Goal: Use online tool/utility: Utilize a website feature to perform a specific function

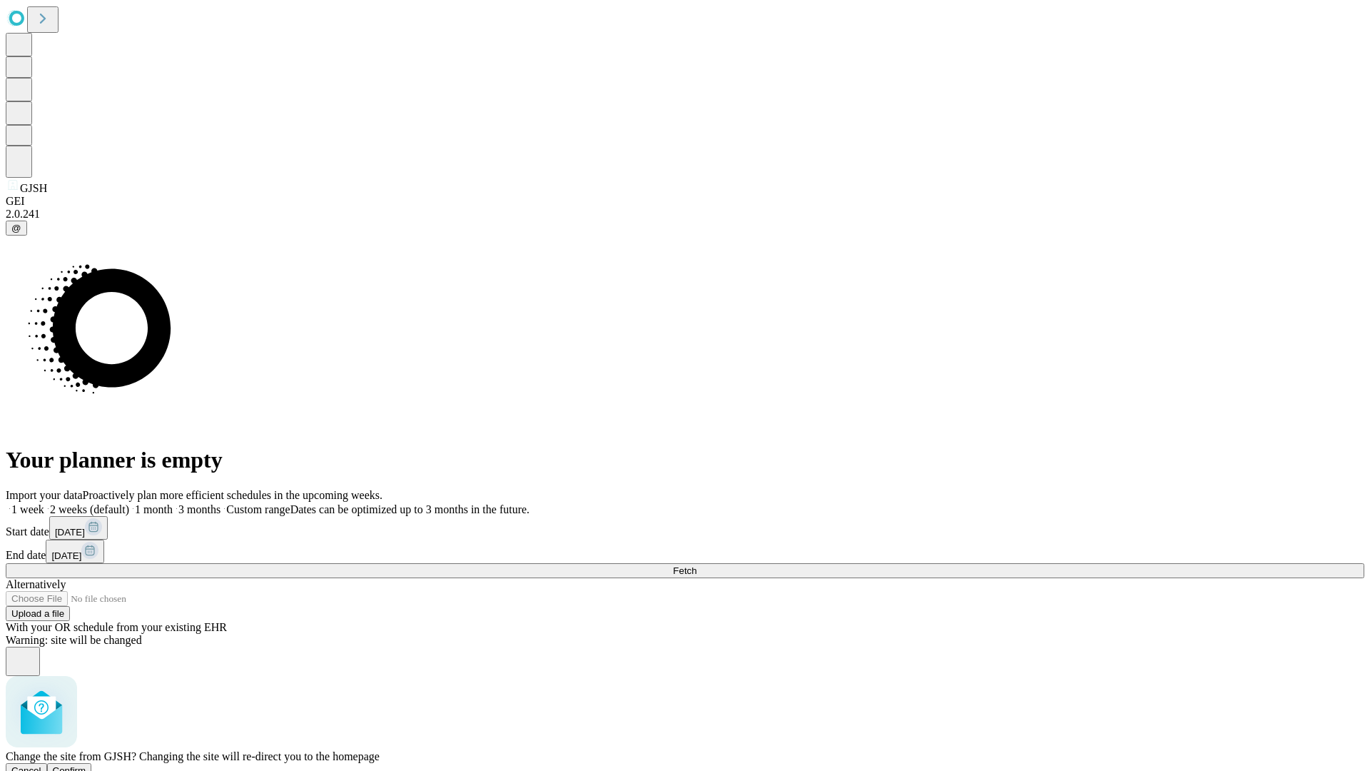
click at [86, 765] on span "Confirm" at bounding box center [70, 770] width 34 height 11
click at [44, 503] on label "1 week" at bounding box center [25, 509] width 39 height 12
click at [696, 565] on span "Fetch" at bounding box center [685, 570] width 24 height 11
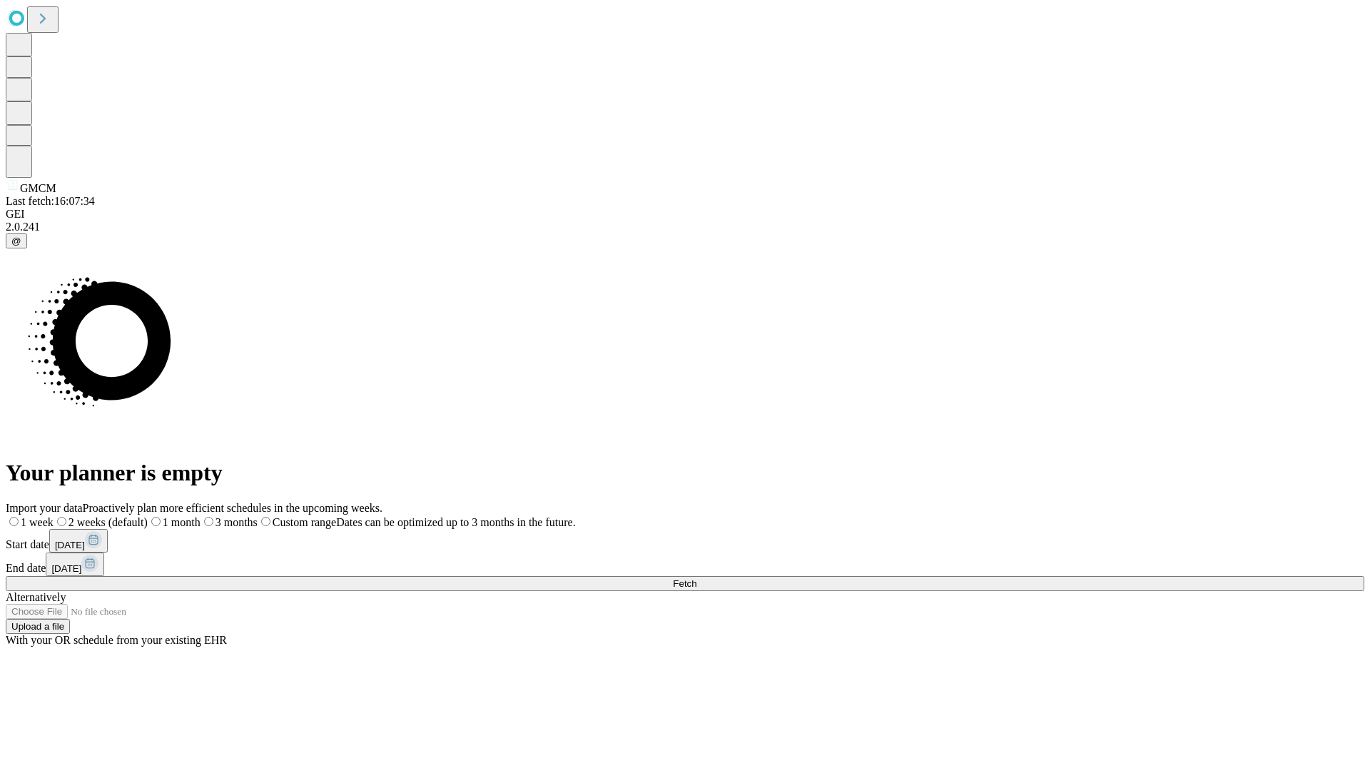
click at [54, 516] on label "1 week" at bounding box center [30, 522] width 48 height 12
click at [696, 578] on span "Fetch" at bounding box center [685, 583] width 24 height 11
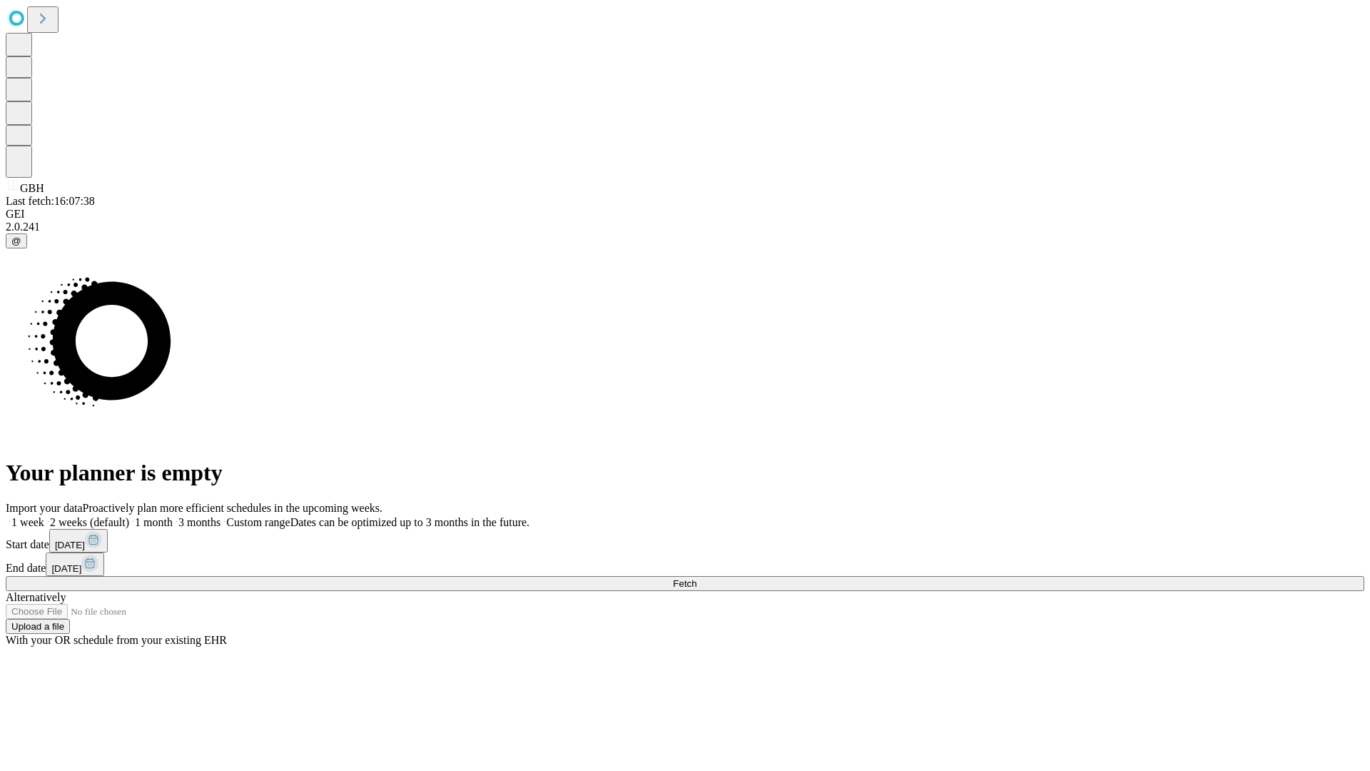
click at [44, 516] on label "1 week" at bounding box center [25, 522] width 39 height 12
click at [696, 578] on span "Fetch" at bounding box center [685, 583] width 24 height 11
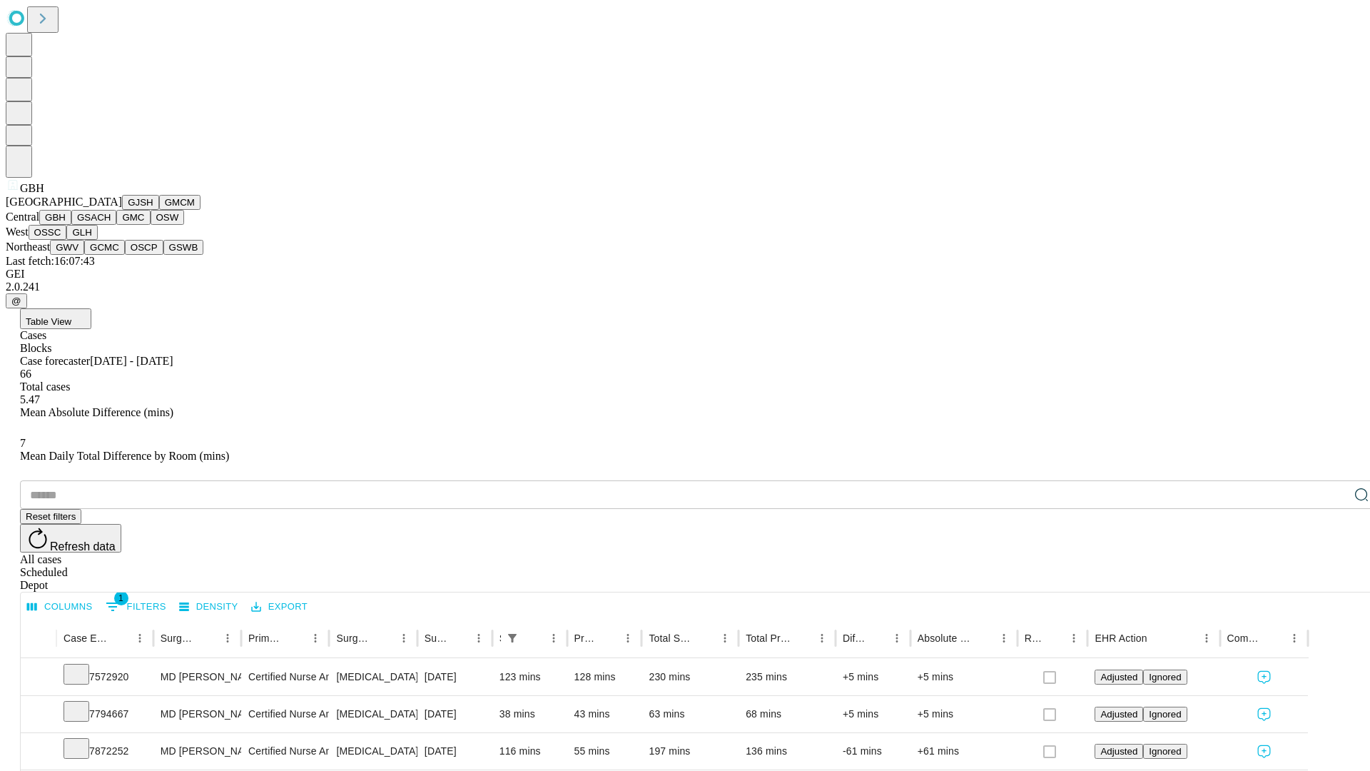
click at [111, 225] on button "GSACH" at bounding box center [93, 217] width 45 height 15
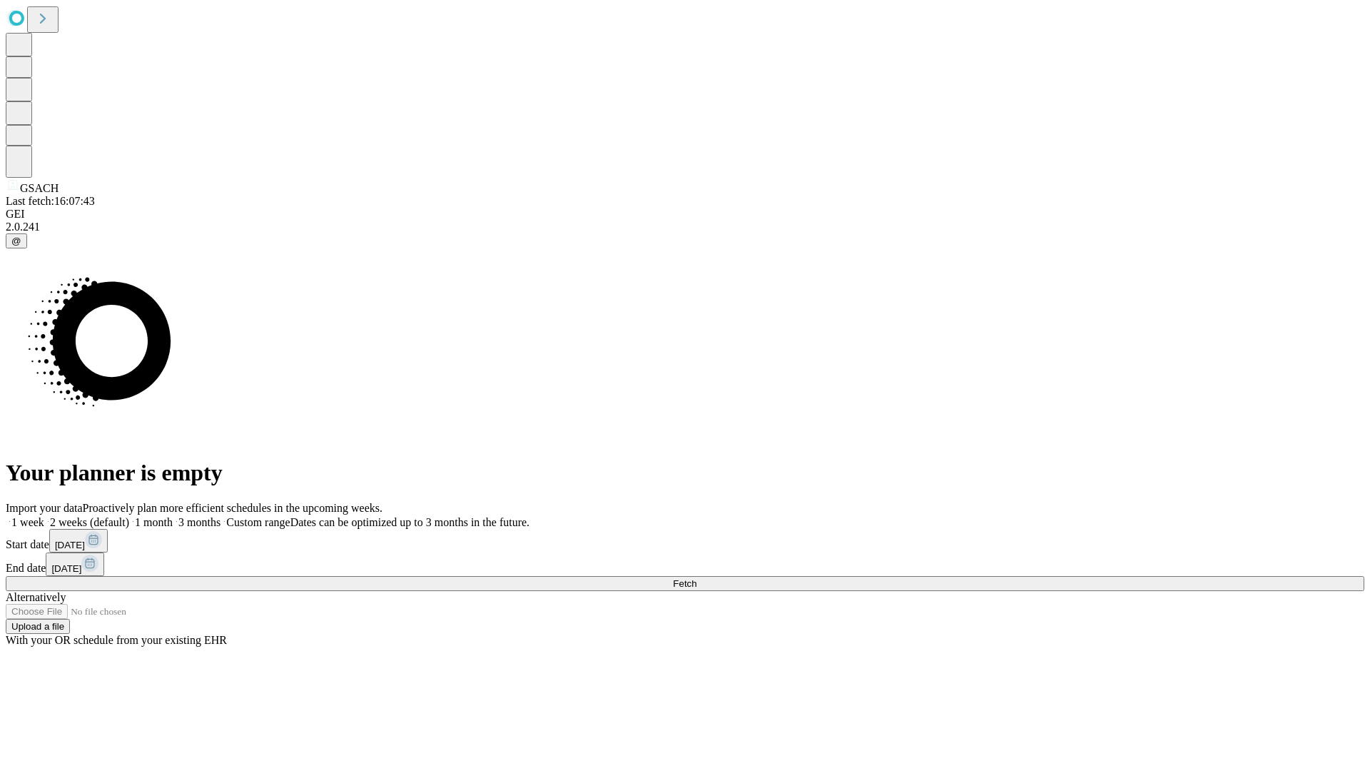
click at [44, 516] on label "1 week" at bounding box center [25, 522] width 39 height 12
click at [696, 578] on span "Fetch" at bounding box center [685, 583] width 24 height 11
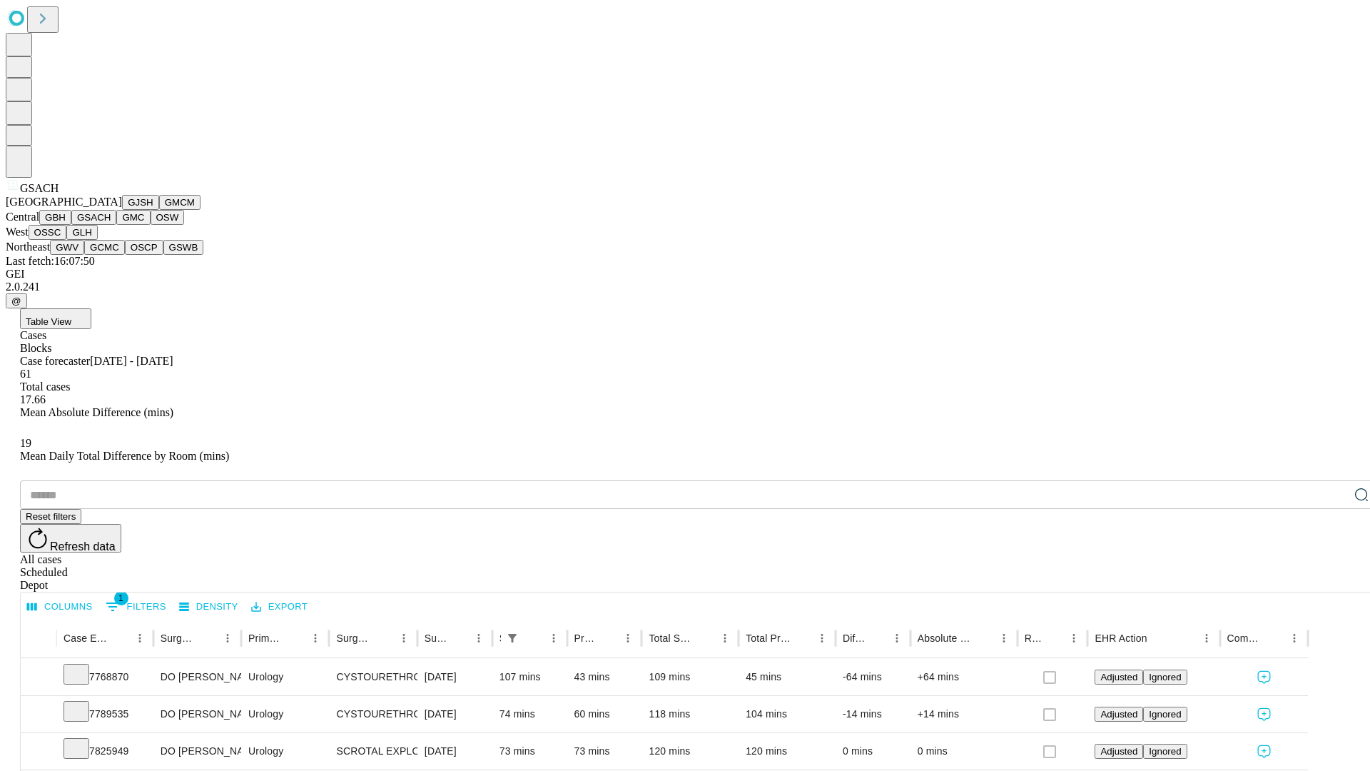
click at [116, 225] on button "GMC" at bounding box center [133, 217] width 34 height 15
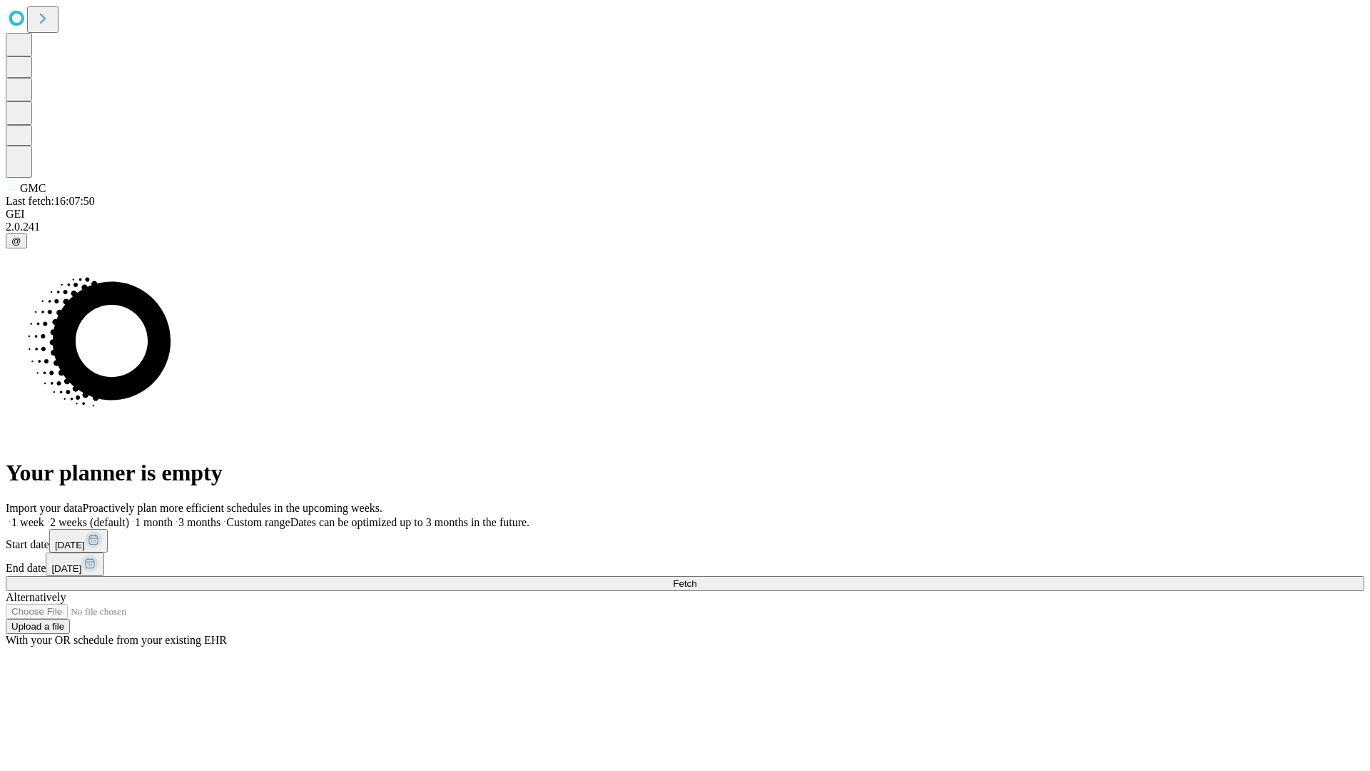
click at [44, 516] on label "1 week" at bounding box center [25, 522] width 39 height 12
click at [696, 578] on span "Fetch" at bounding box center [685, 583] width 24 height 11
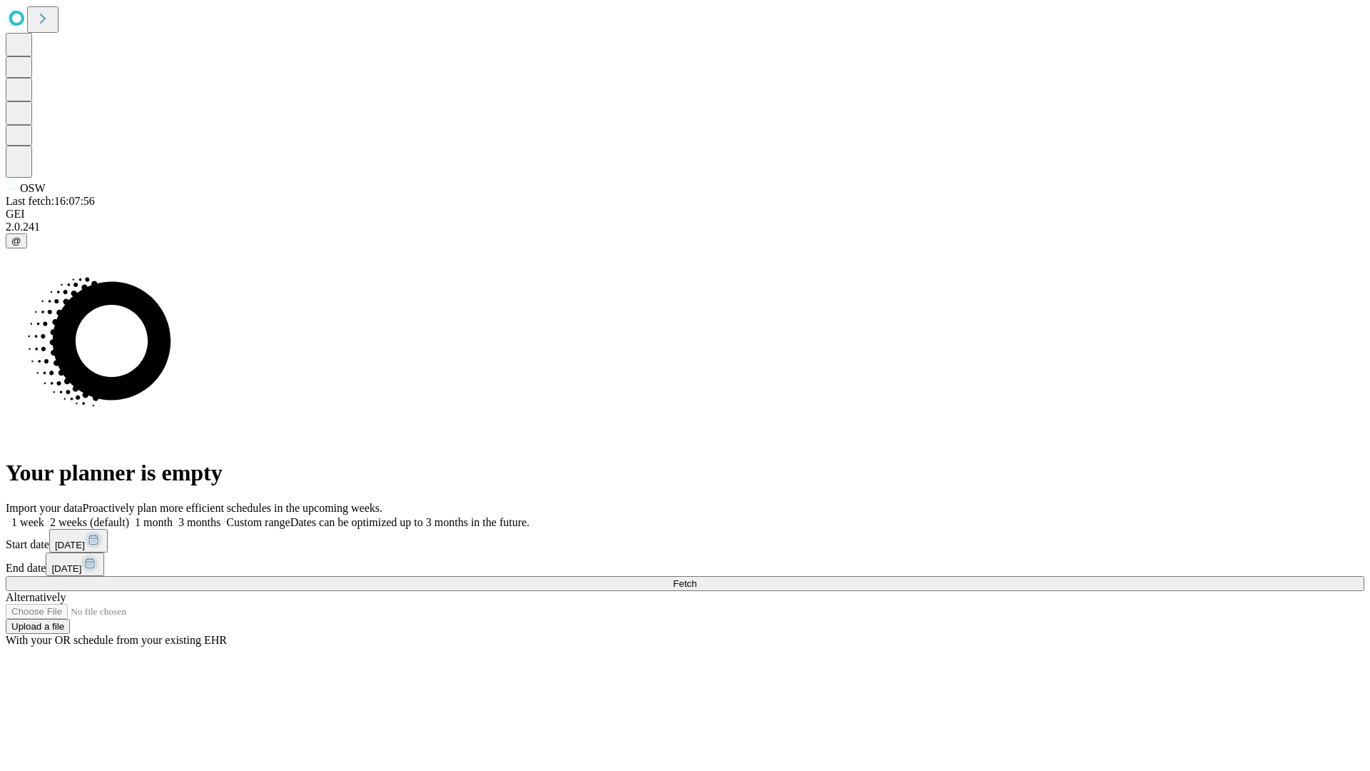
click at [44, 516] on label "1 week" at bounding box center [25, 522] width 39 height 12
click at [696, 578] on span "Fetch" at bounding box center [685, 583] width 24 height 11
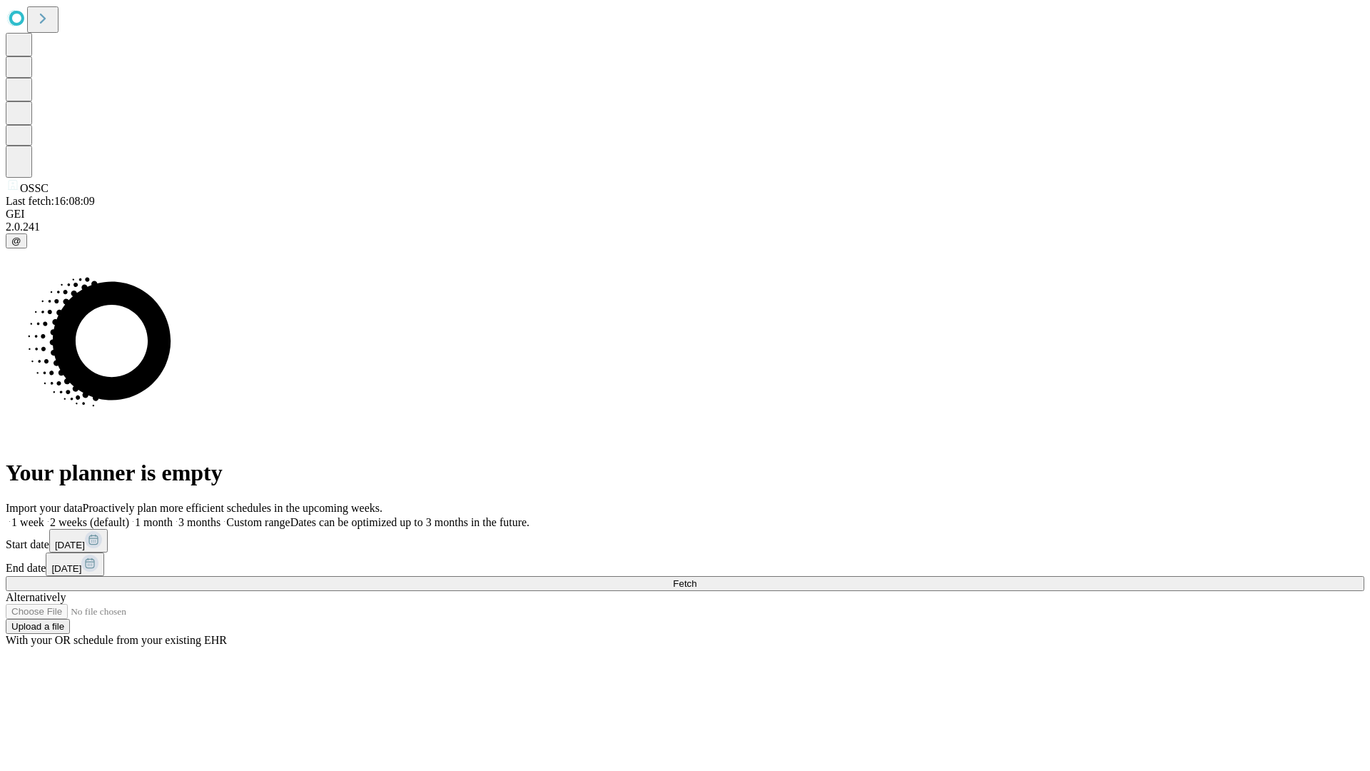
click at [44, 516] on label "1 week" at bounding box center [25, 522] width 39 height 12
click at [696, 578] on span "Fetch" at bounding box center [685, 583] width 24 height 11
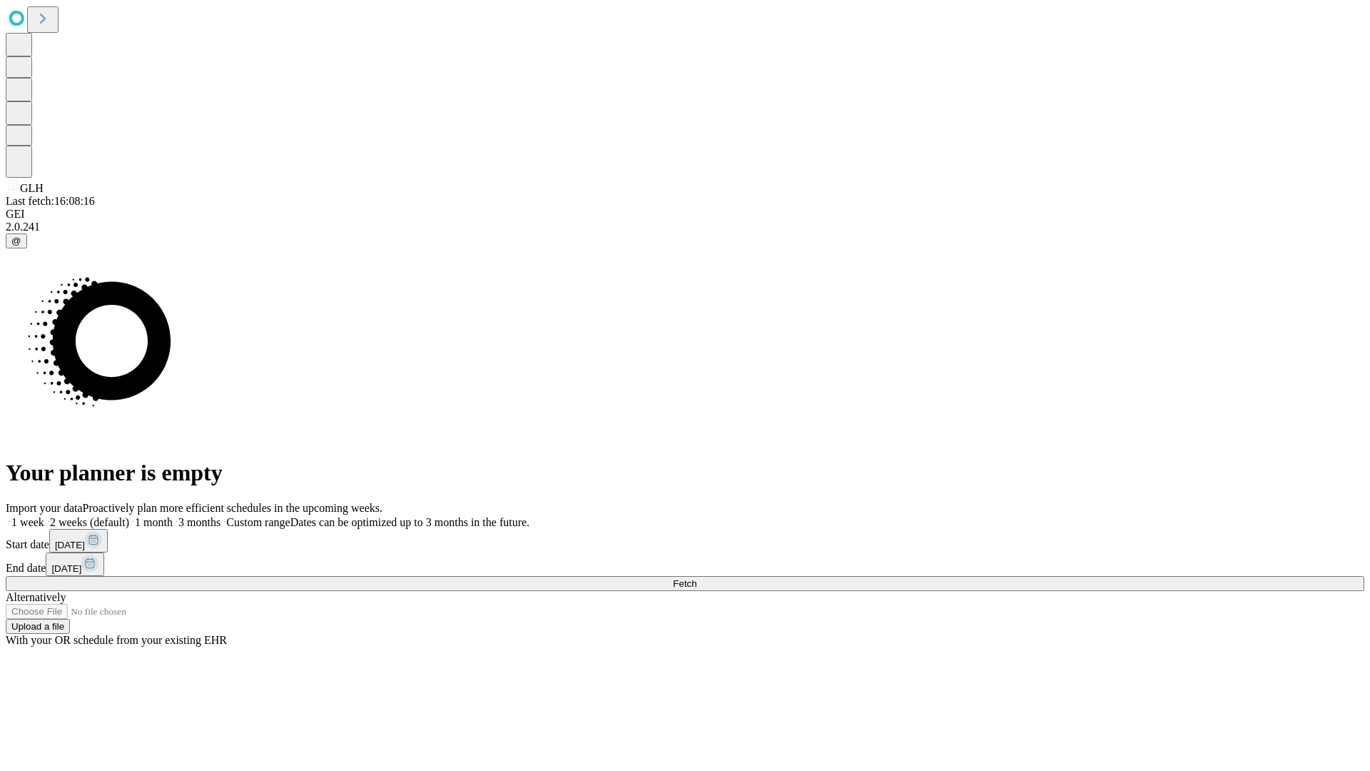
click at [44, 516] on label "1 week" at bounding box center [25, 522] width 39 height 12
click at [696, 578] on span "Fetch" at bounding box center [685, 583] width 24 height 11
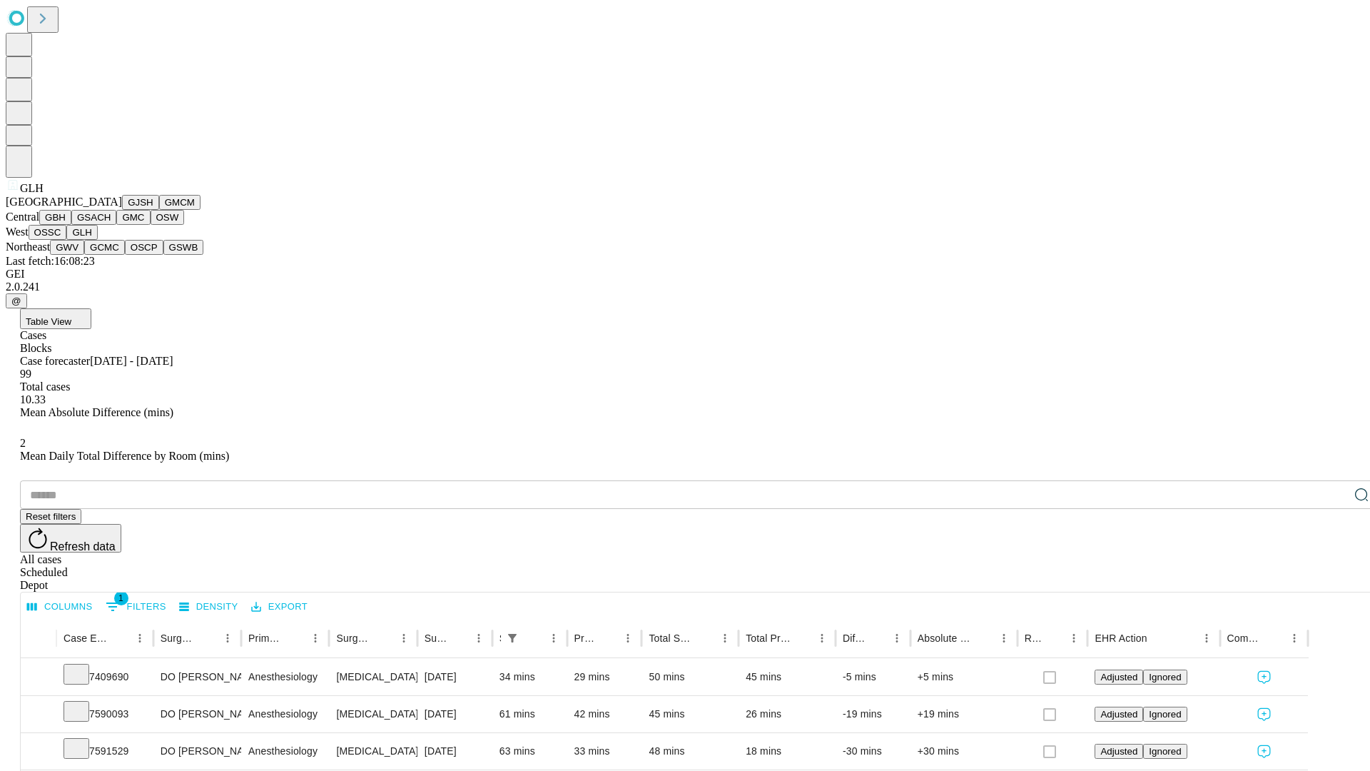
click at [84, 255] on button "GWV" at bounding box center [67, 247] width 34 height 15
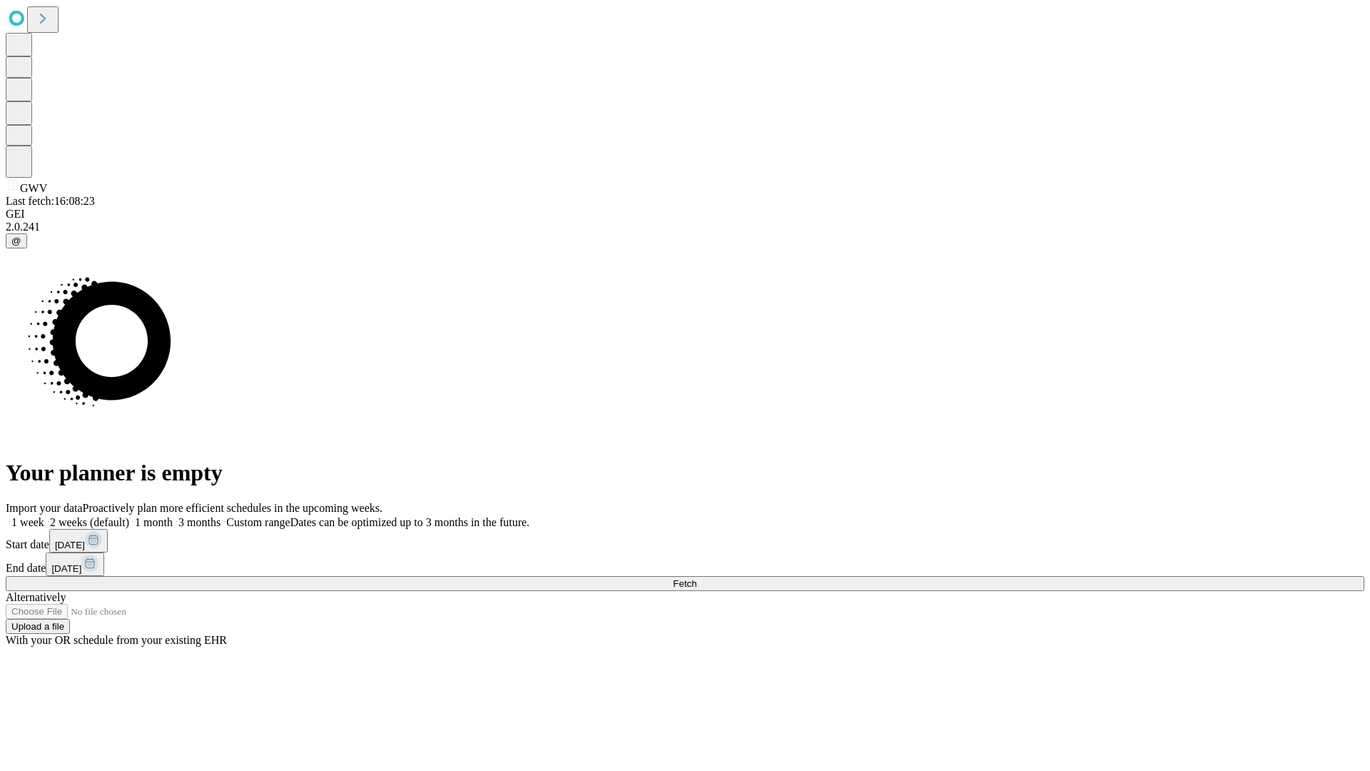
click at [44, 516] on label "1 week" at bounding box center [25, 522] width 39 height 12
click at [696, 578] on span "Fetch" at bounding box center [685, 583] width 24 height 11
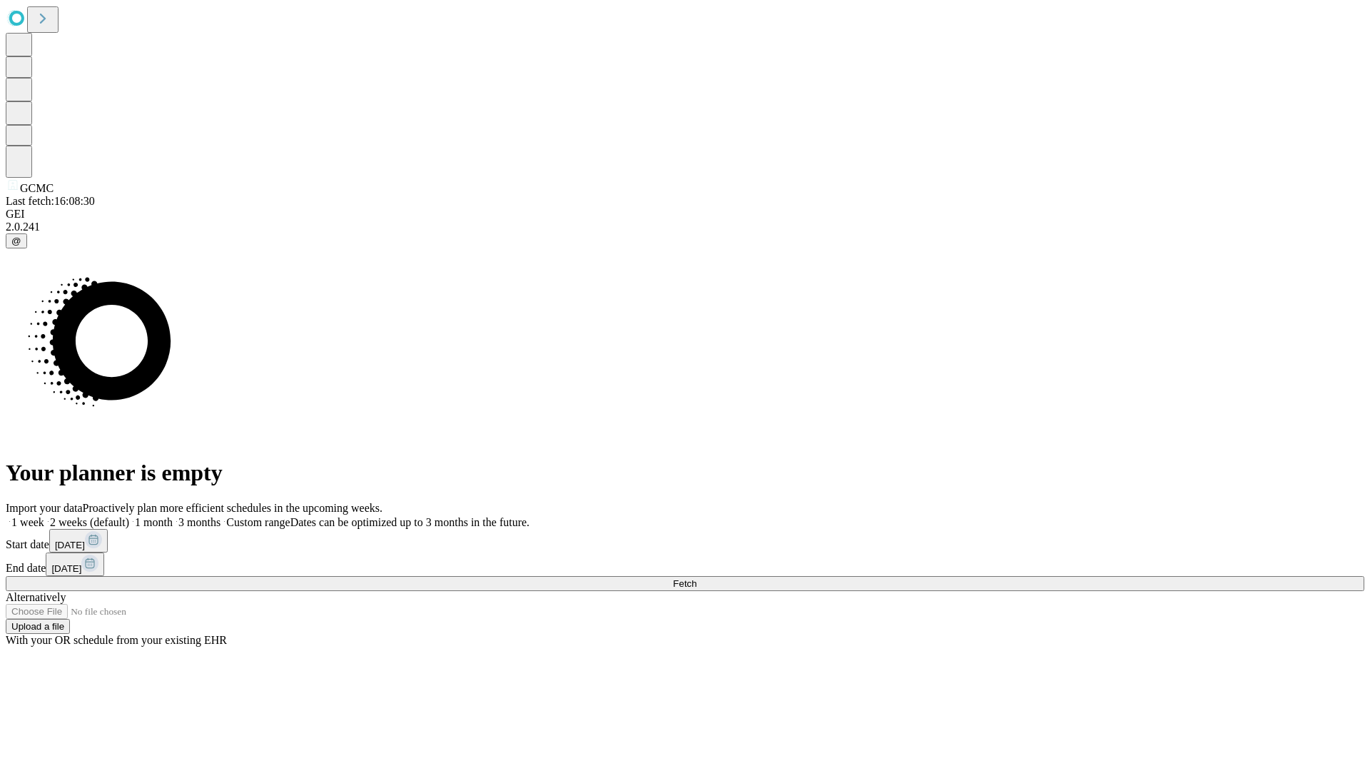
click at [696, 578] on span "Fetch" at bounding box center [685, 583] width 24 height 11
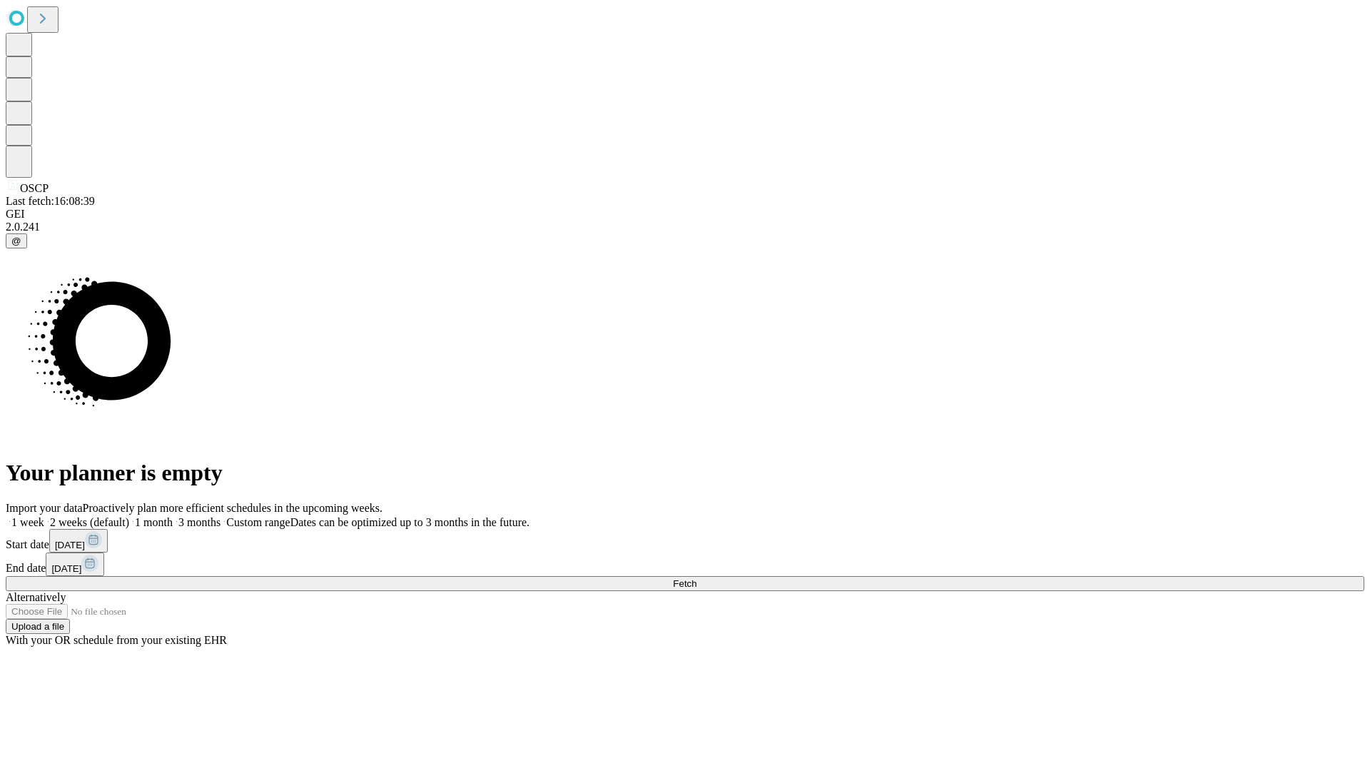
click at [44, 516] on label "1 week" at bounding box center [25, 522] width 39 height 12
click at [696, 578] on span "Fetch" at bounding box center [685, 583] width 24 height 11
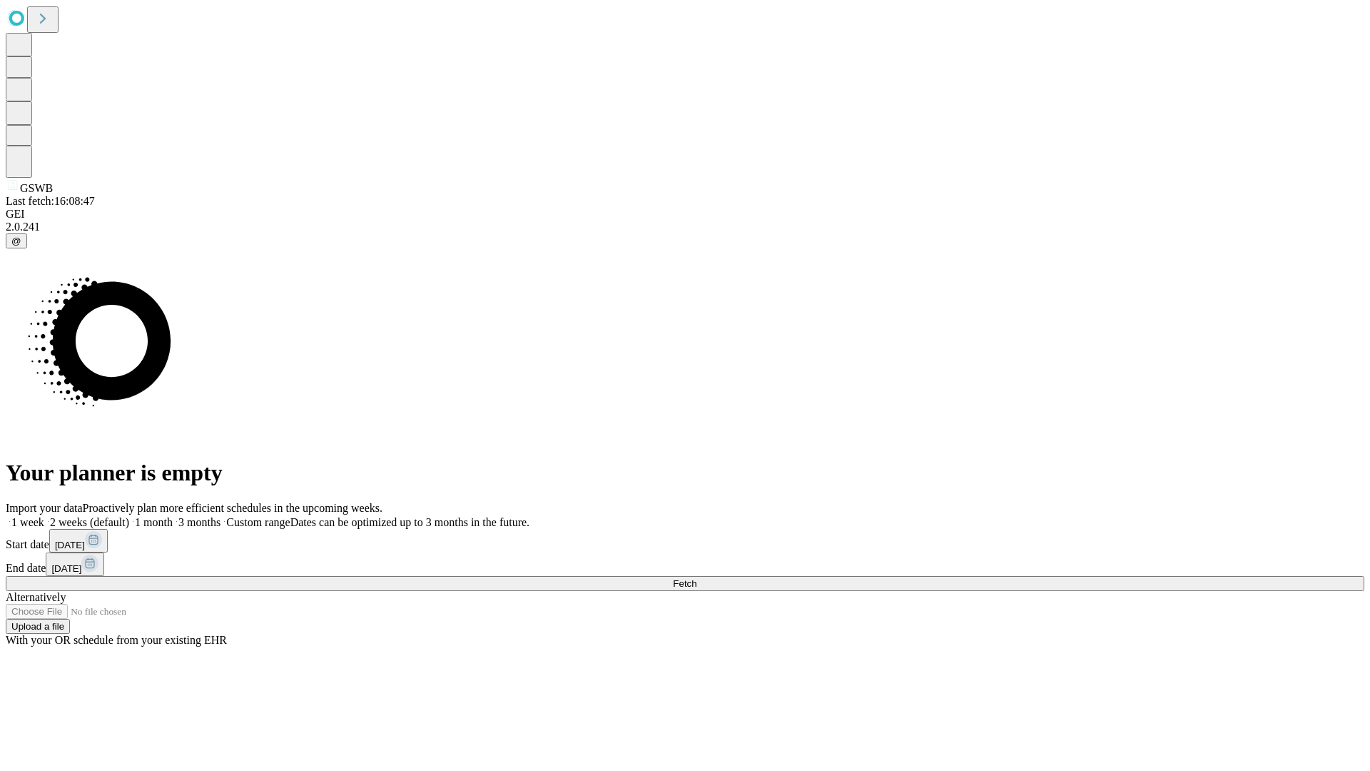
click at [44, 516] on label "1 week" at bounding box center [25, 522] width 39 height 12
click at [696, 578] on span "Fetch" at bounding box center [685, 583] width 24 height 11
